Goal: Transaction & Acquisition: Download file/media

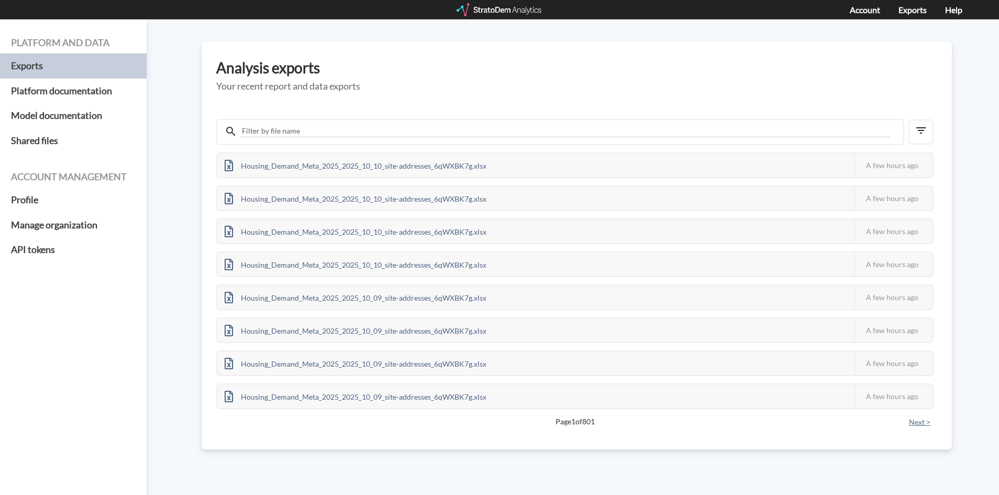
click at [780, 425] on button "Next >" at bounding box center [920, 422] width 28 height 12
click at [228, 421] on button "< Previous" at bounding box center [236, 422] width 41 height 12
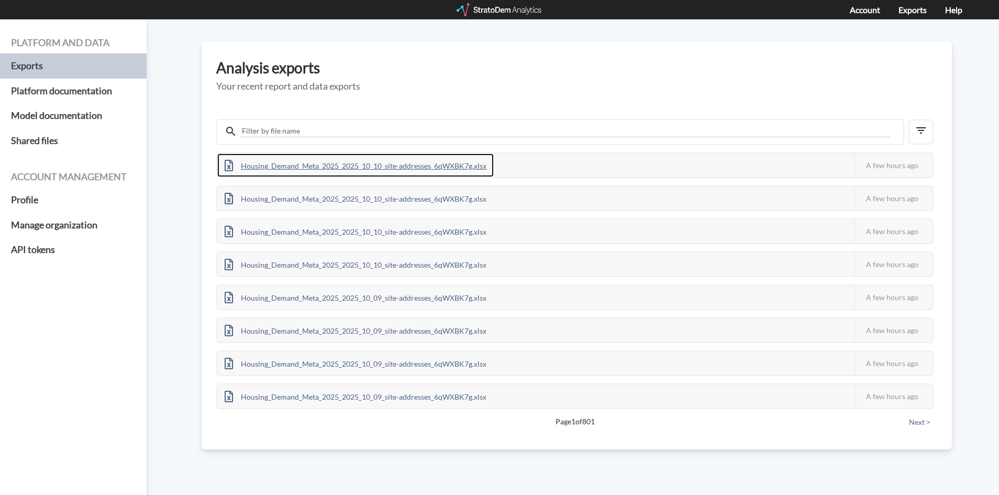
click at [445, 162] on div "Housing_Demand_Meta_2025_2025_10_10_site-addresses_6qWXBK7g.xlsx" at bounding box center [355, 165] width 276 height 24
